Goal: Find specific page/section: Find specific page/section

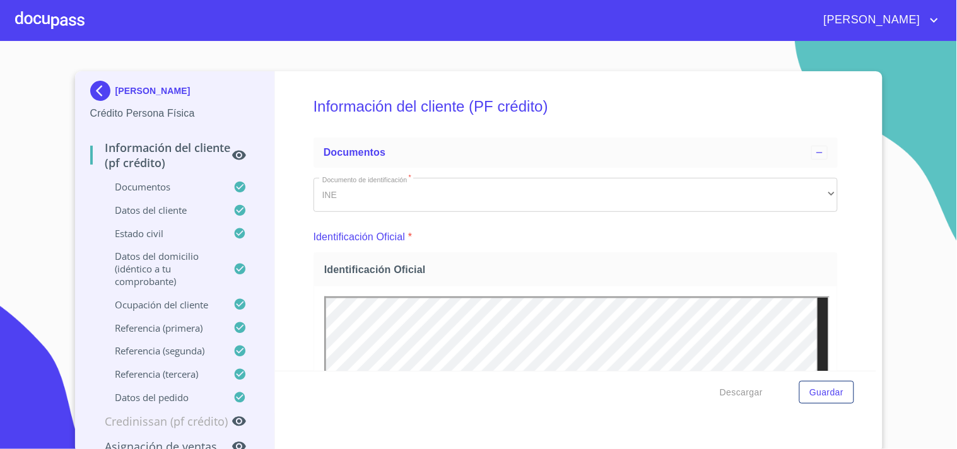
click at [66, 32] on div at bounding box center [49, 20] width 69 height 40
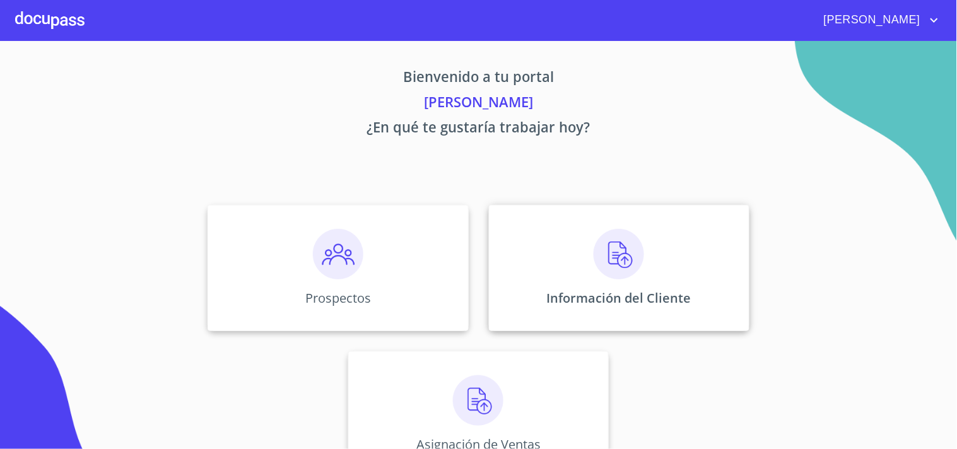
click at [564, 273] on div "Información del Cliente" at bounding box center [619, 268] width 260 height 126
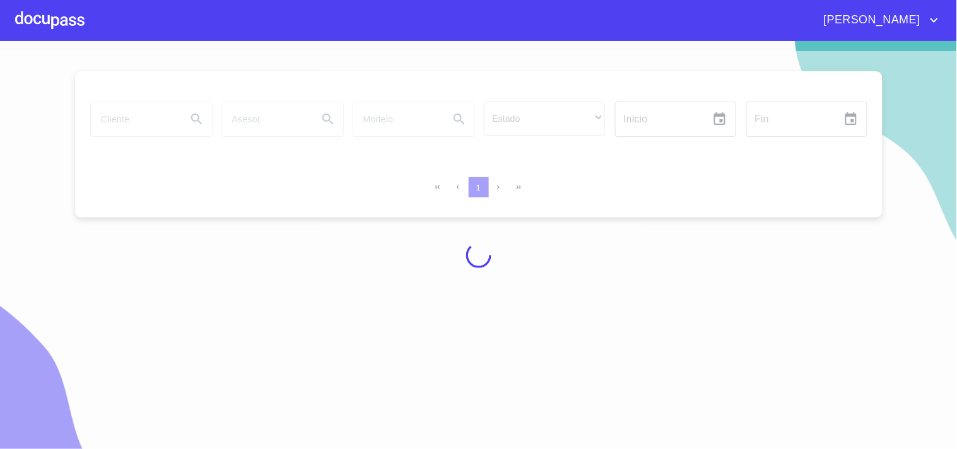
click at [154, 105] on div at bounding box center [478, 255] width 957 height 408
click at [155, 108] on div at bounding box center [478, 255] width 957 height 408
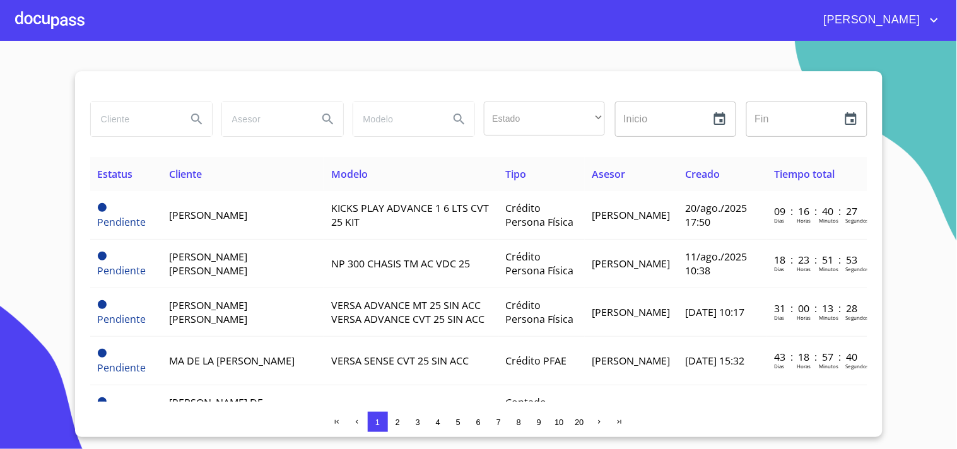
click at [161, 120] on input "search" at bounding box center [134, 119] width 86 height 34
click at [162, 118] on input "search" at bounding box center [134, 119] width 86 height 34
click at [201, 121] on icon "Search" at bounding box center [196, 119] width 15 height 15
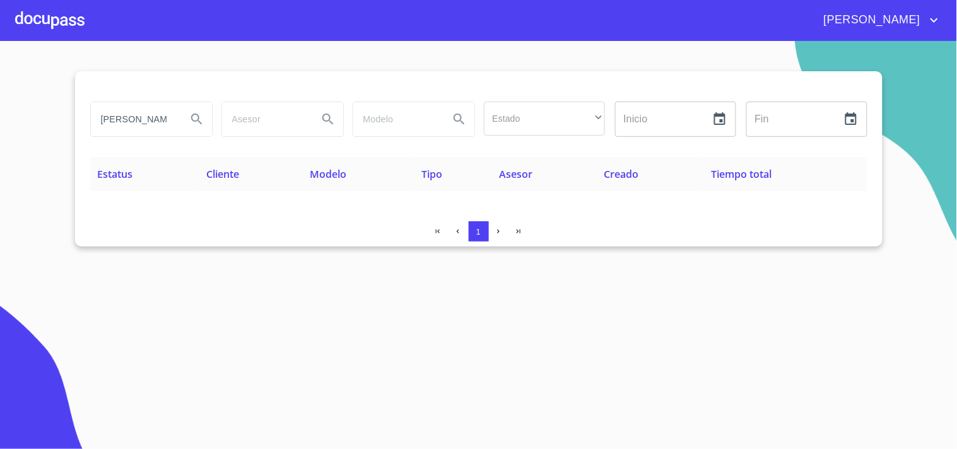
click at [177, 125] on input "[PERSON_NAME]" at bounding box center [134, 119] width 86 height 34
click at [173, 123] on input "[PERSON_NAME]" at bounding box center [134, 119] width 86 height 34
click at [139, 118] on input "[PERSON_NAME]" at bounding box center [134, 119] width 86 height 34
drag, startPoint x: 131, startPoint y: 118, endPoint x: 196, endPoint y: 117, distance: 64.9
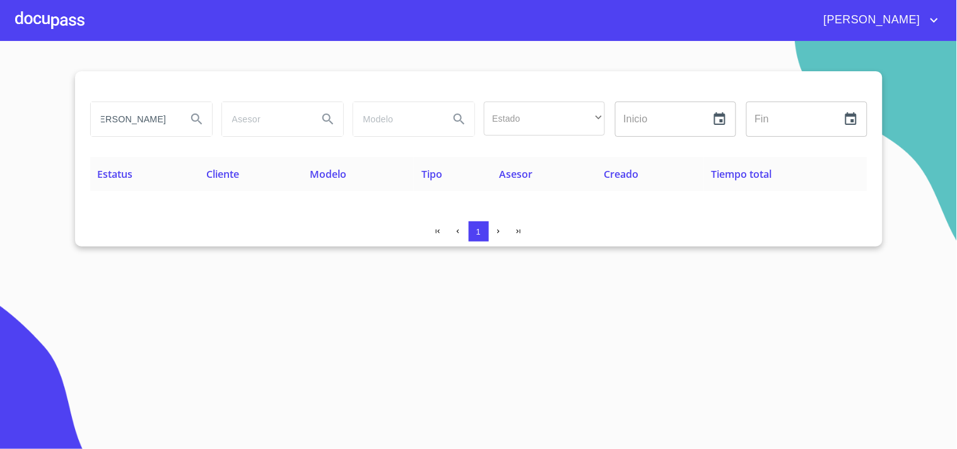
click at [196, 117] on div "[PERSON_NAME]" at bounding box center [151, 119] width 121 height 34
type input "M"
